Goal: Find specific fact: Find specific fact

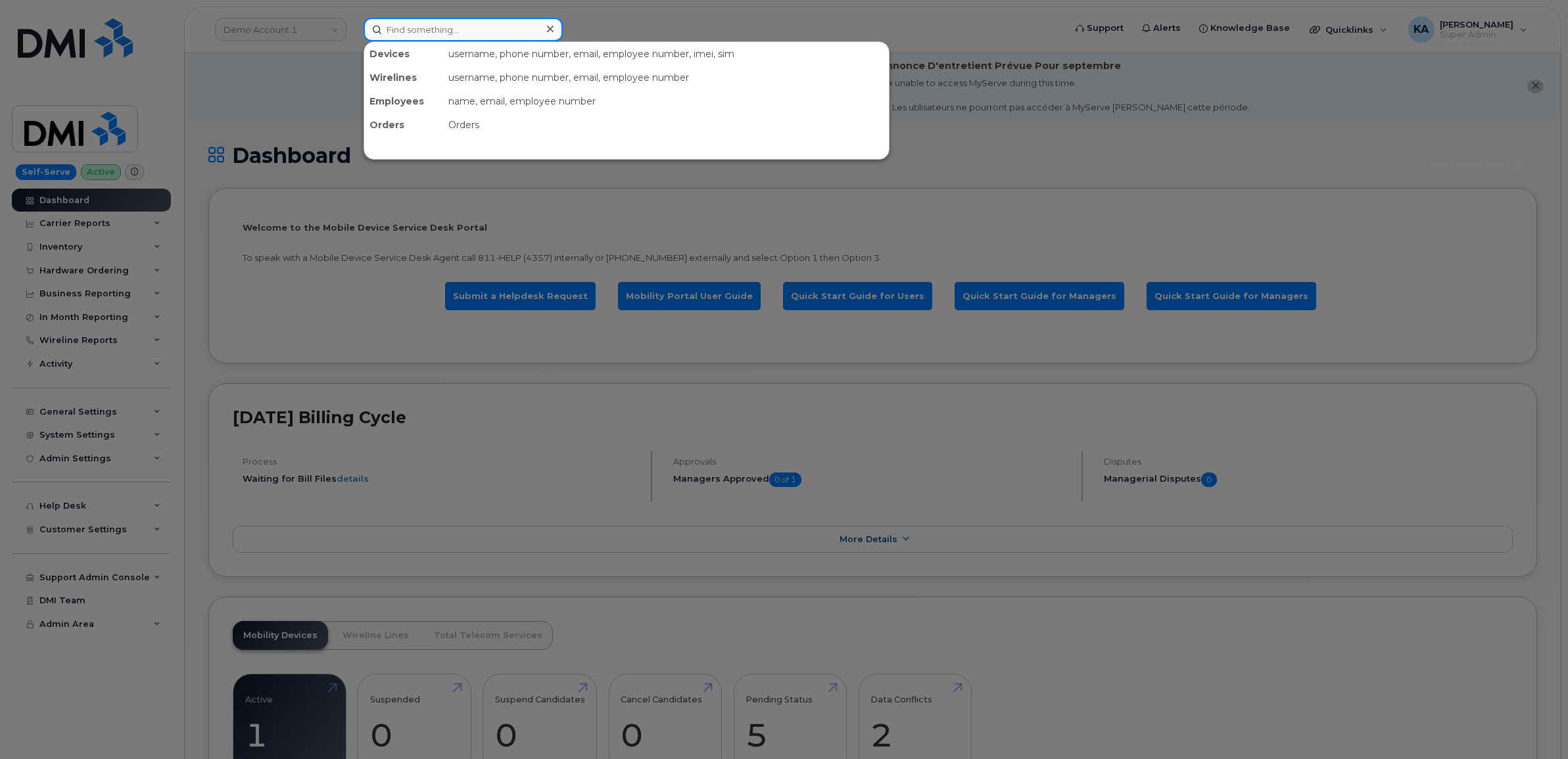
paste input "7807287801"
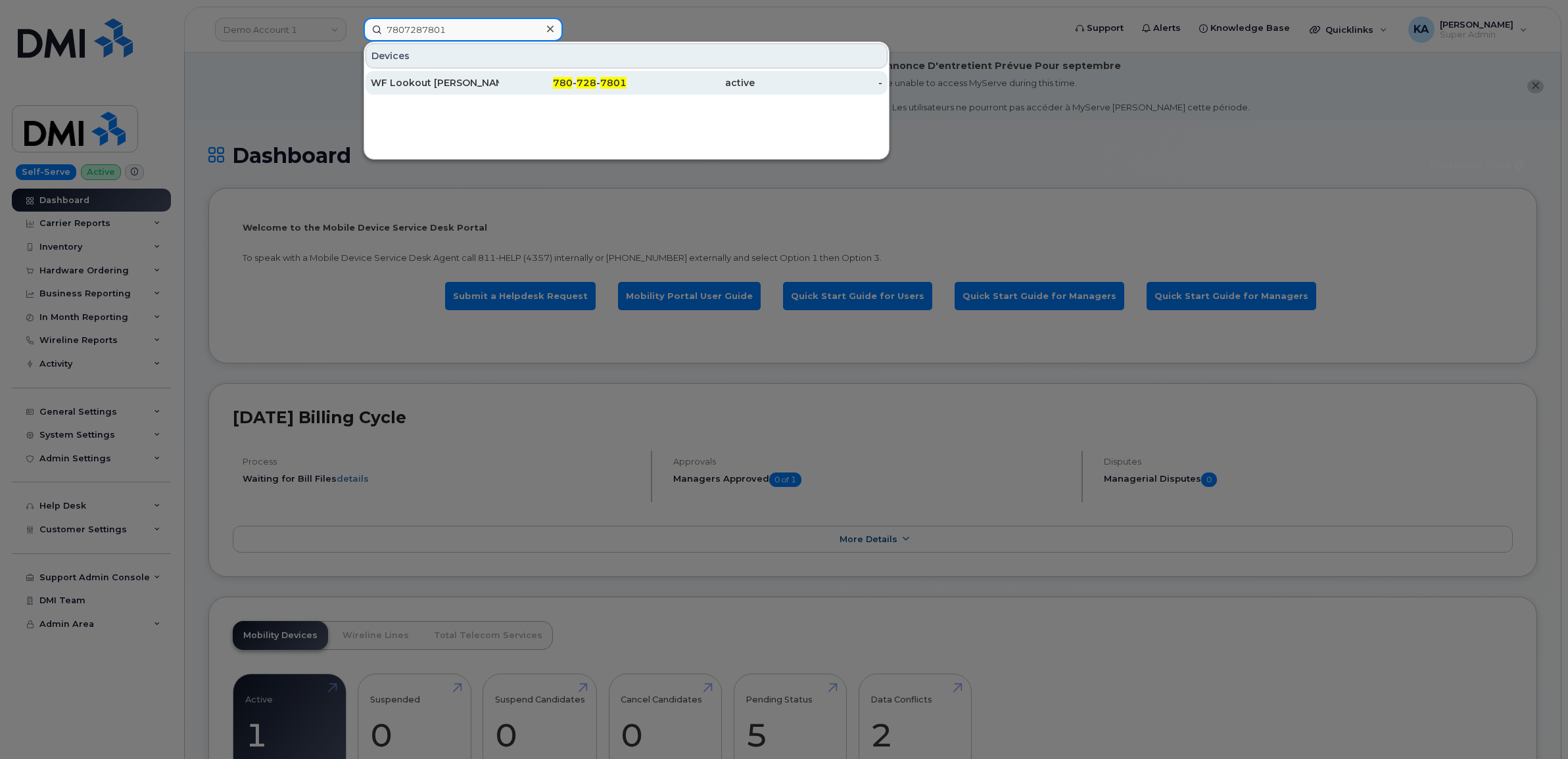
type input "7807287801"
click at [432, 82] on div "WF Lookout [PERSON_NAME]" at bounding box center [435, 83] width 128 height 13
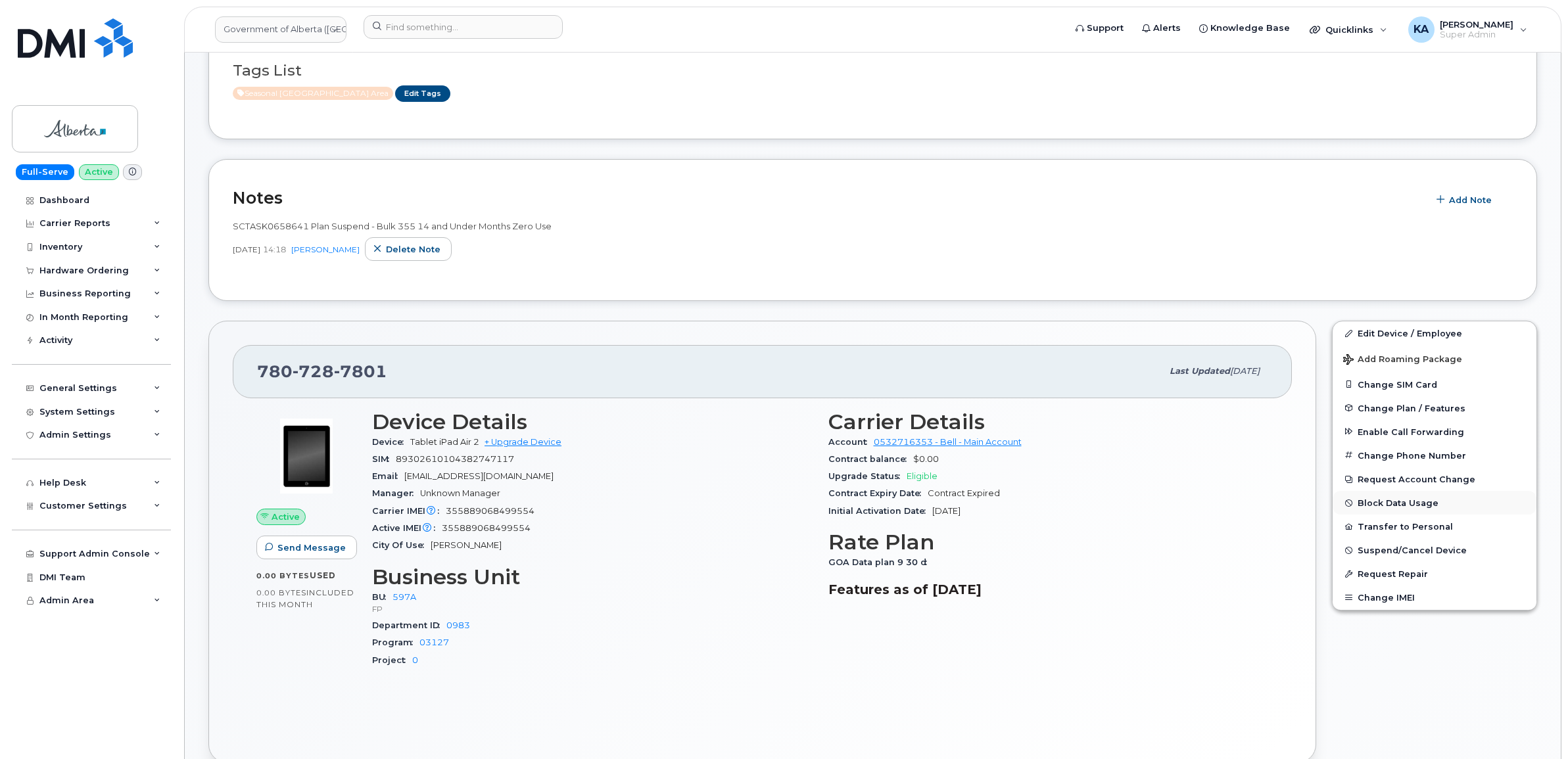
scroll to position [440, 0]
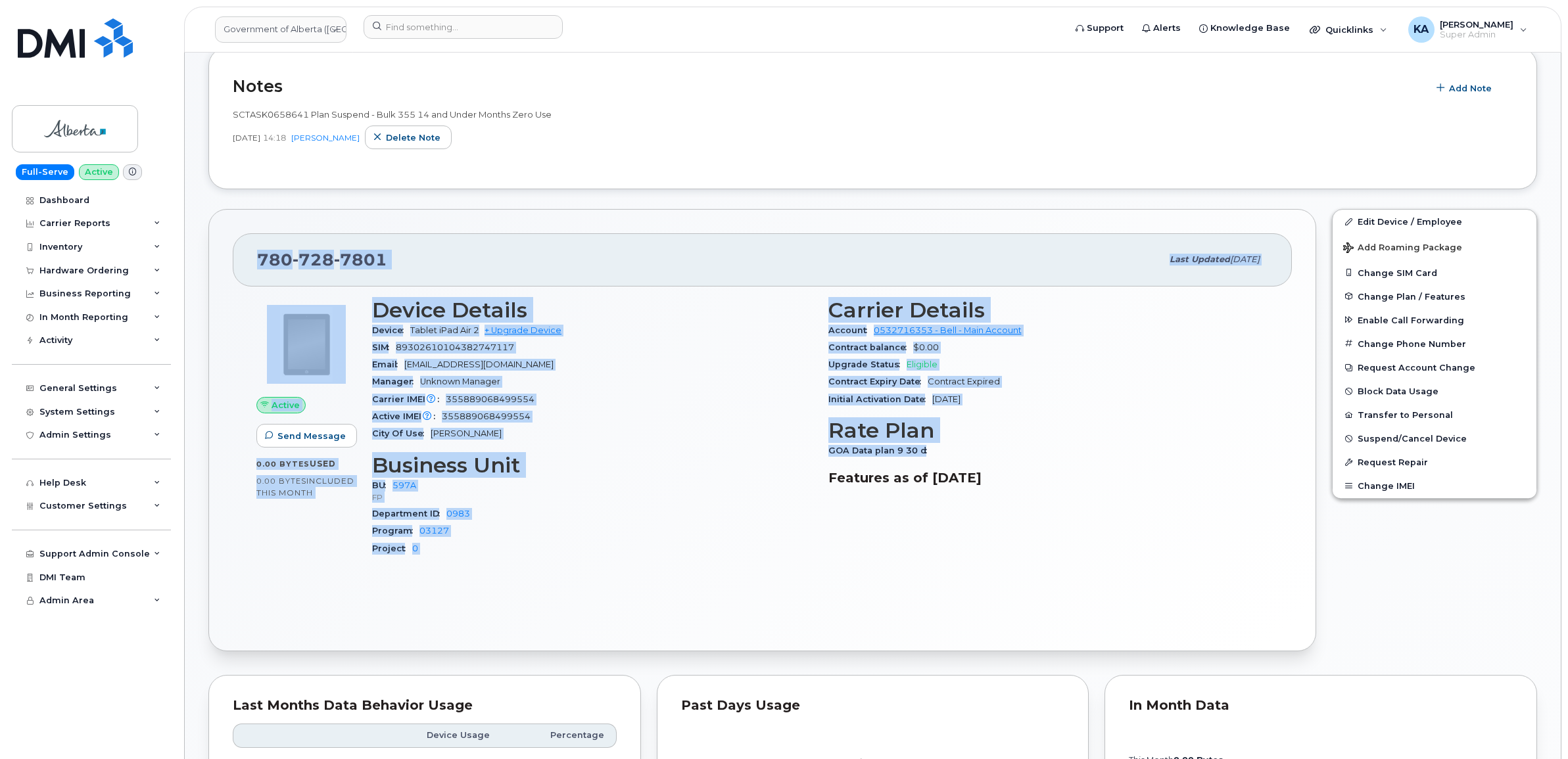
drag, startPoint x: 247, startPoint y: 263, endPoint x: 1024, endPoint y: 450, distance: 799.2
click at [1024, 450] on div "780 728 7801 Last updated Sep 03, 2025 Active Send Message 0.00 Bytes  used 0.0…" at bounding box center [762, 431] width 1108 height 443
drag, startPoint x: 1024, startPoint y: 450, endPoint x: 883, endPoint y: 366, distance: 164.1
copy div "780 728 7801 Last updated Sep 03, 2025 Active Send Message 0.00 Bytes  used 0.0…"
click at [625, 373] on div "Email kyla.larder@gov.ab.ca" at bounding box center [592, 364] width 441 height 17
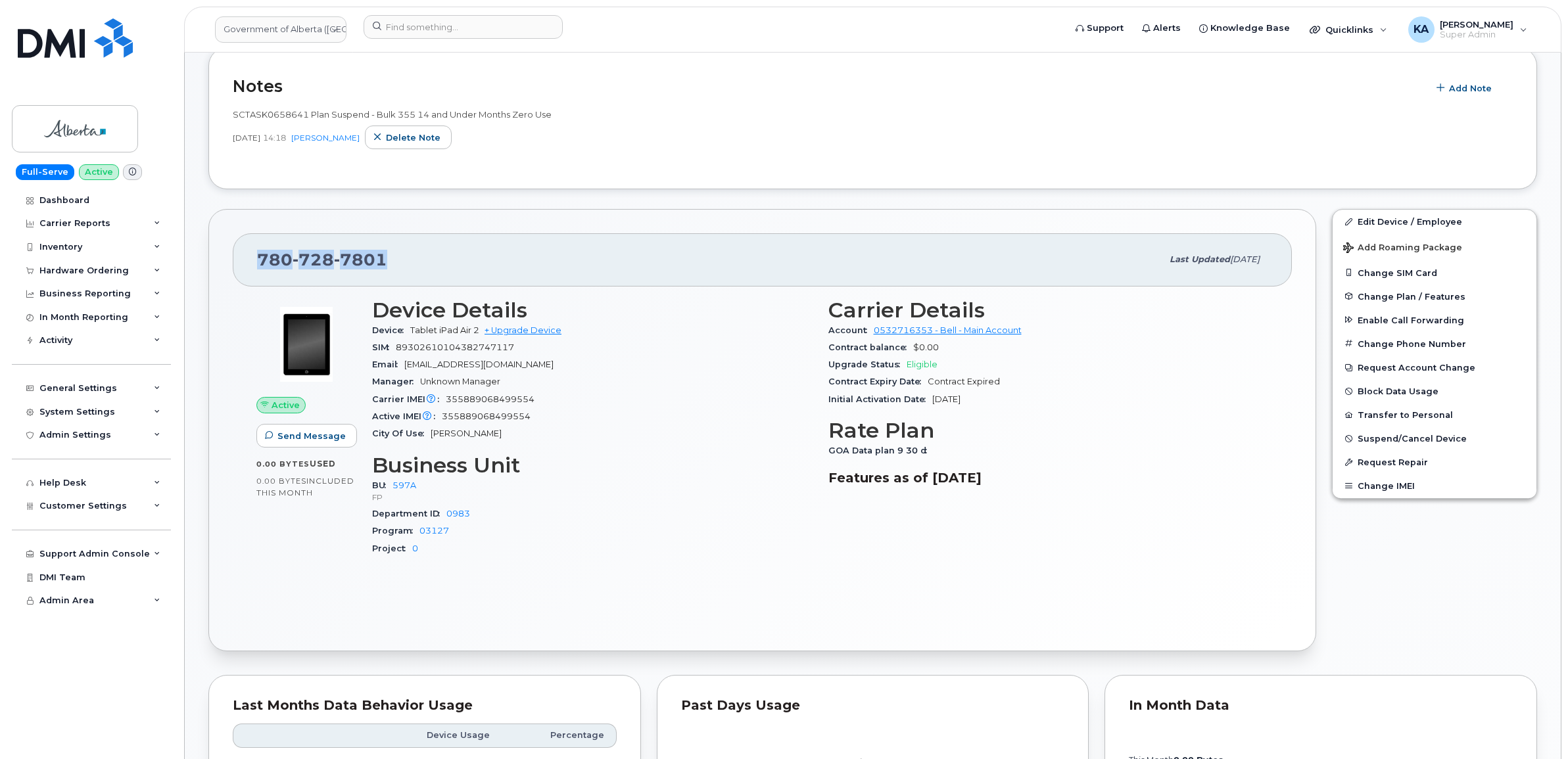
drag, startPoint x: 395, startPoint y: 259, endPoint x: 260, endPoint y: 264, distance: 135.1
click at [260, 264] on div "780 728 7801" at bounding box center [709, 259] width 904 height 28
copy span "780 728 7801"
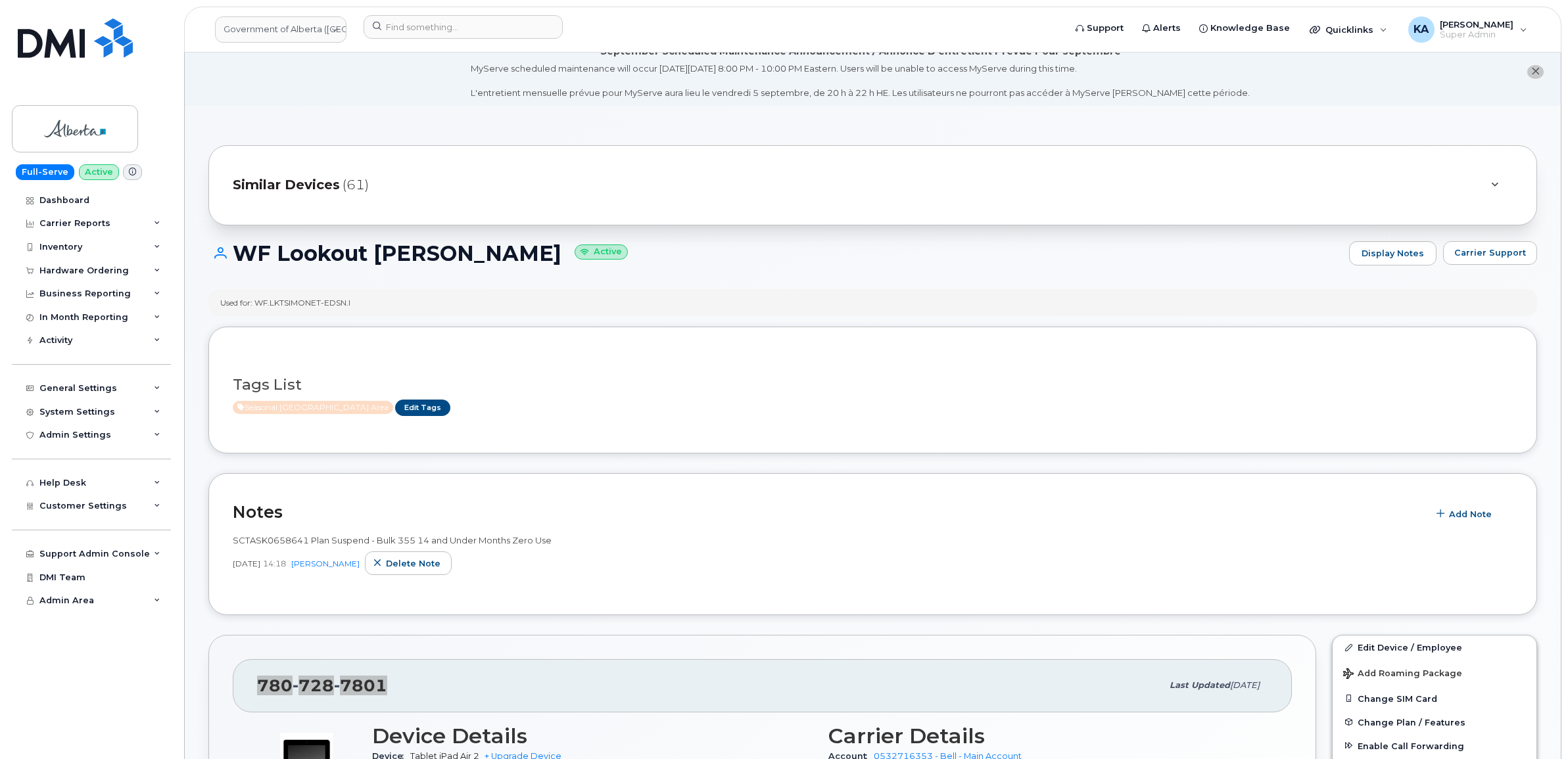
scroll to position [0, 0]
